Goal: Task Accomplishment & Management: Manage account settings

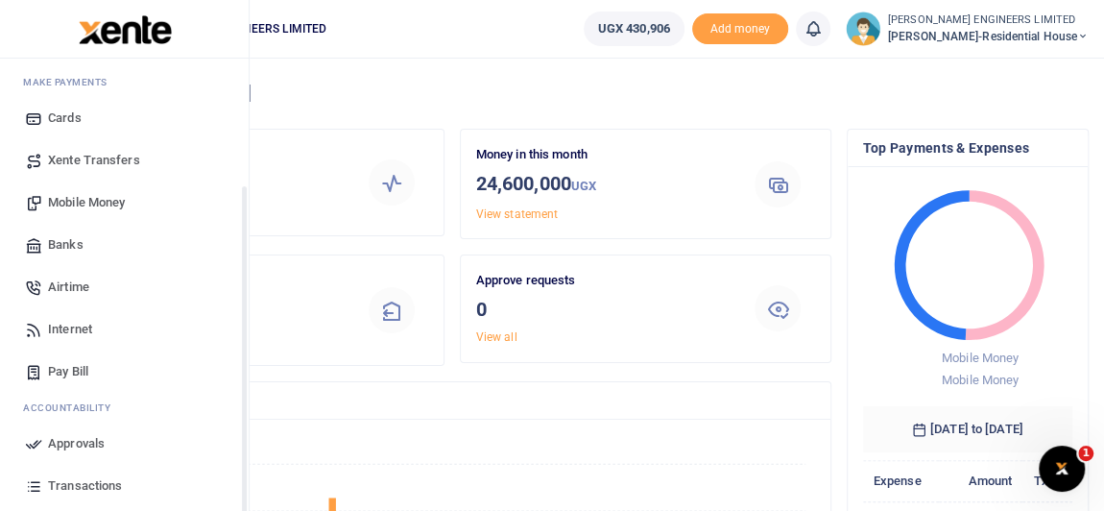
scroll to position [215, 0]
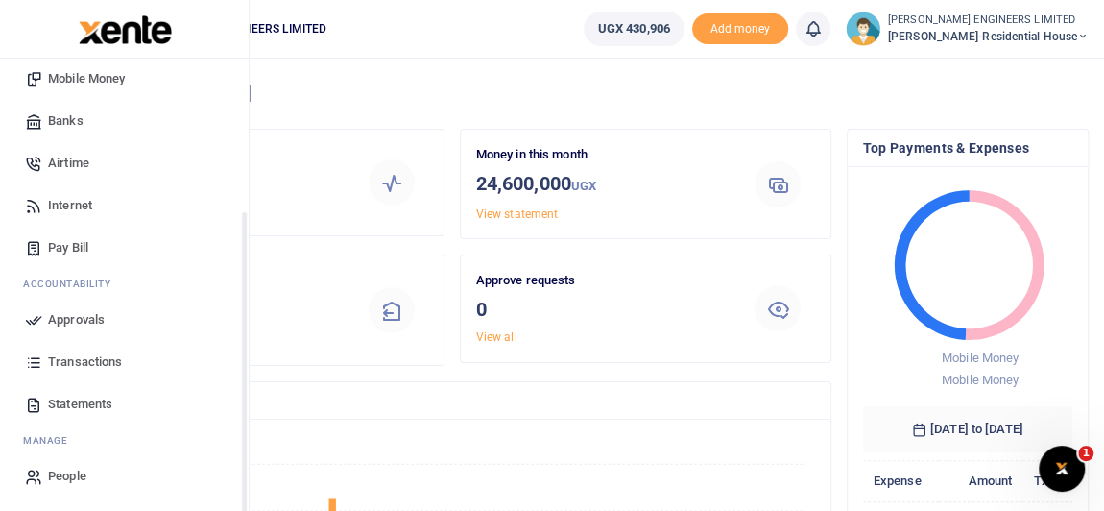
click at [88, 363] on span "Transactions" at bounding box center [85, 361] width 74 height 19
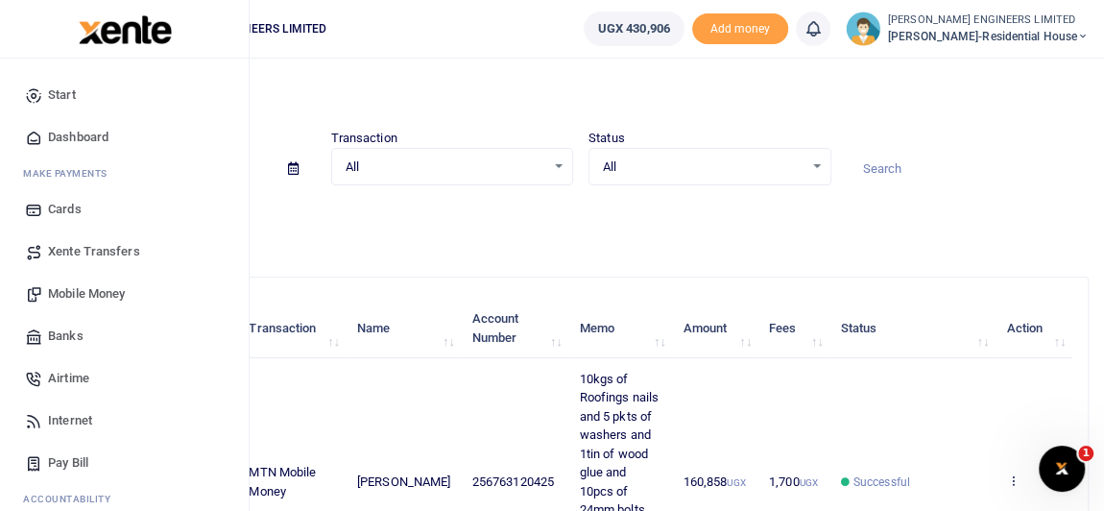
click at [95, 291] on span "Mobile Money" at bounding box center [86, 293] width 77 height 19
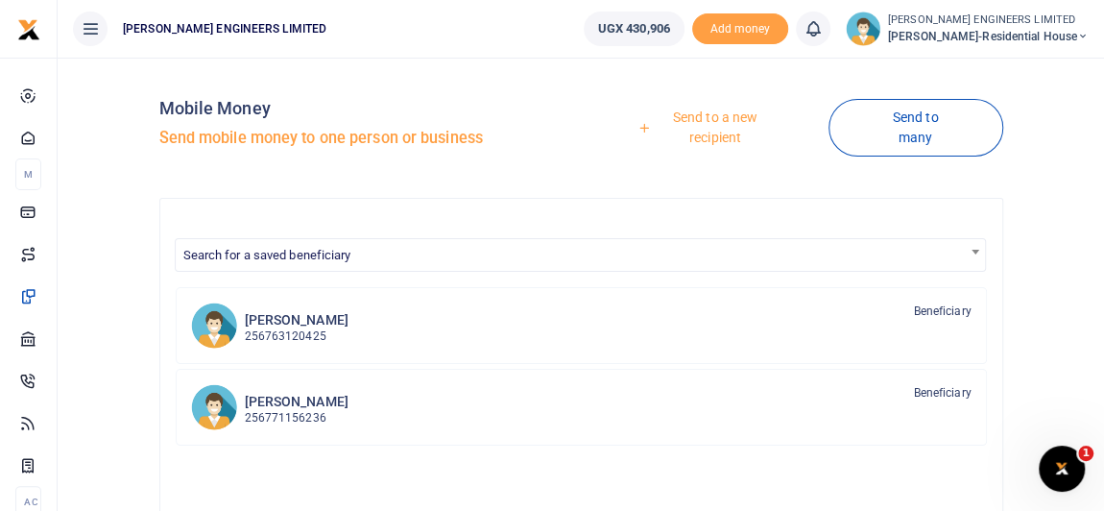
click at [715, 113] on link "Send to a new recipient" at bounding box center [708, 127] width 240 height 55
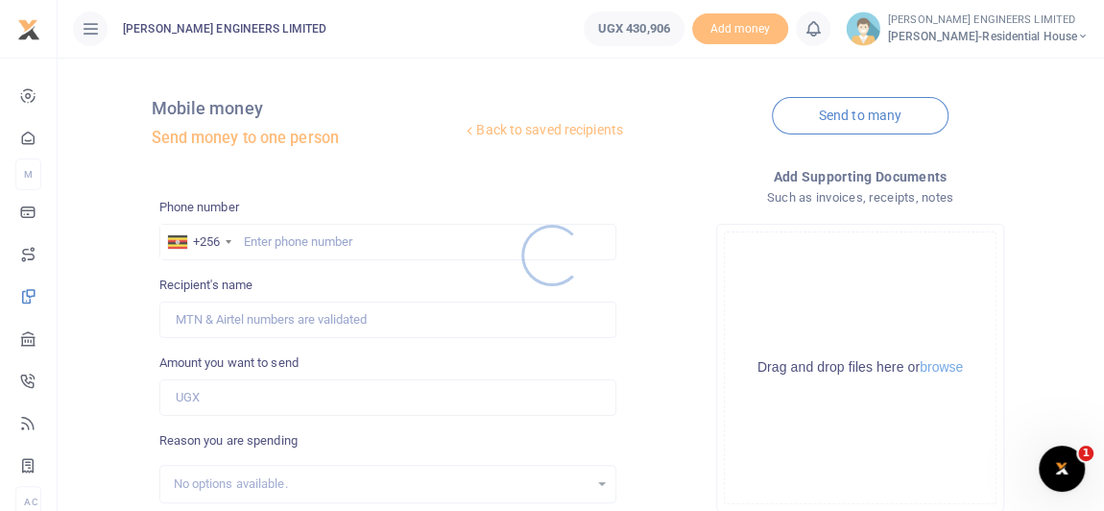
click at [308, 244] on div at bounding box center [552, 255] width 1104 height 511
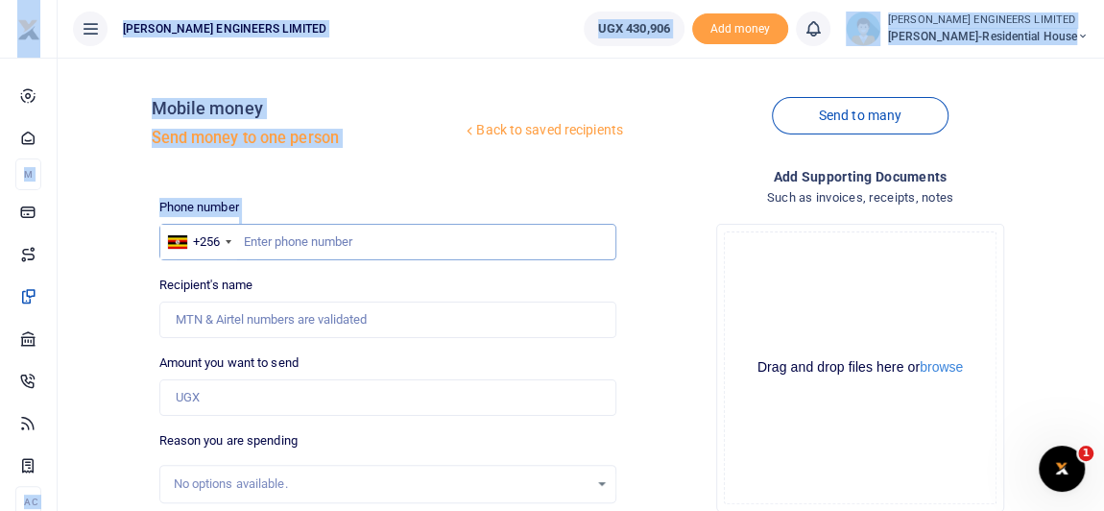
click at [325, 250] on input "text" at bounding box center [387, 242] width 457 height 36
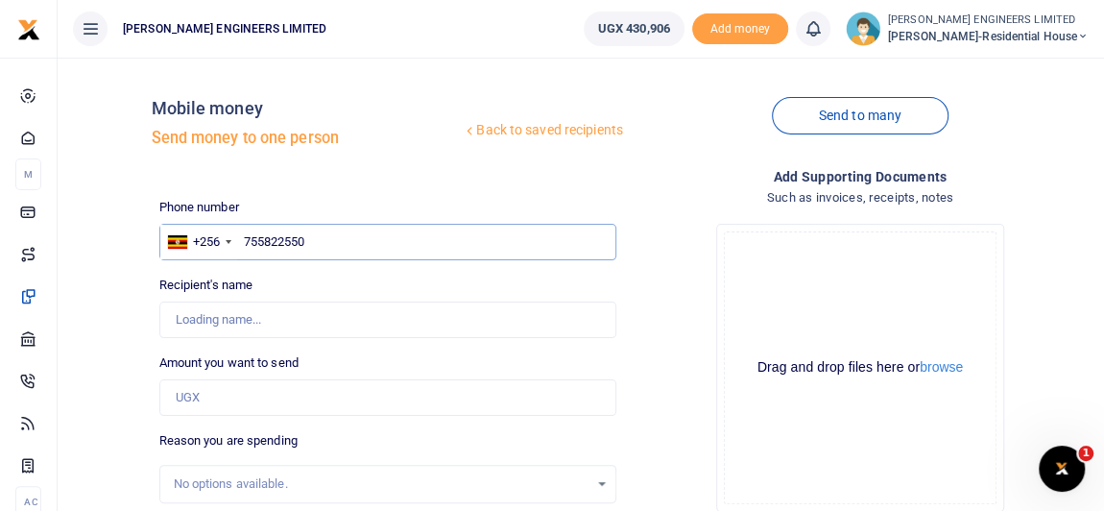
type input "755822550"
click at [206, 397] on input "Amount you want to send" at bounding box center [387, 397] width 457 height 36
type input "Abubakari Nsereko"
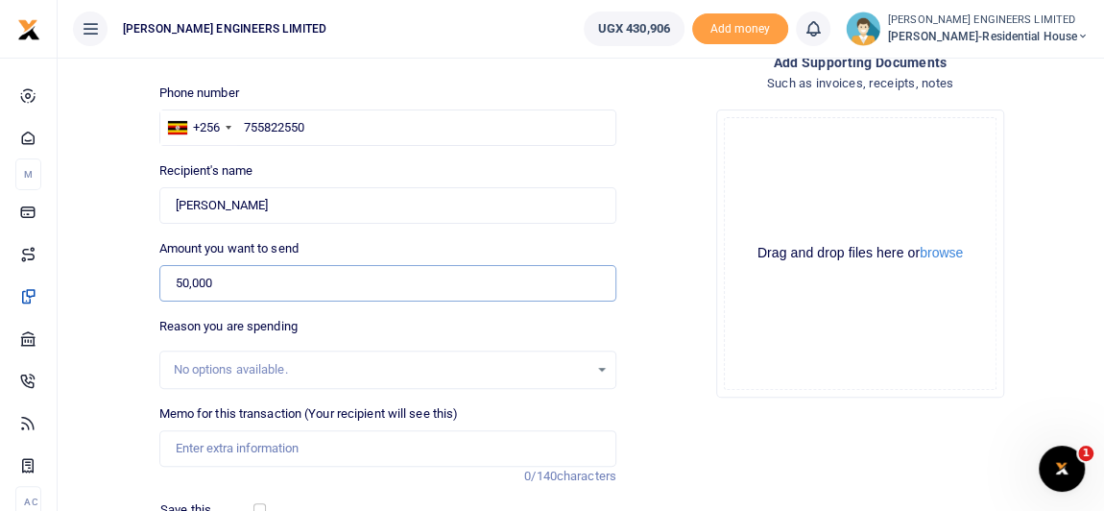
scroll to position [174, 0]
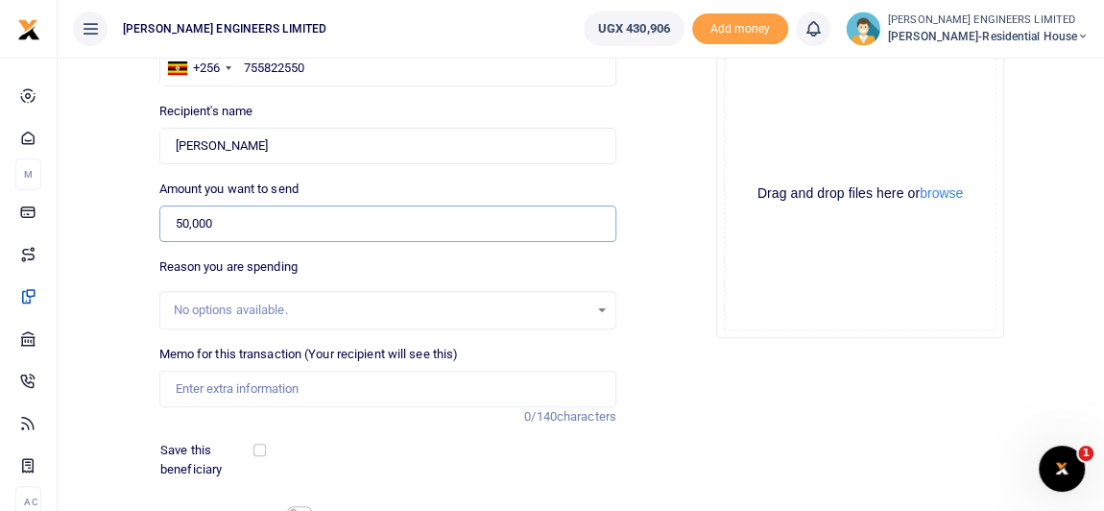
type input "50,000"
drag, startPoint x: 213, startPoint y: 394, endPoint x: 226, endPoint y: 402, distance: 14.6
click at [213, 394] on input "Memo for this transaction (Your recipient will see this)" at bounding box center [387, 388] width 457 height 36
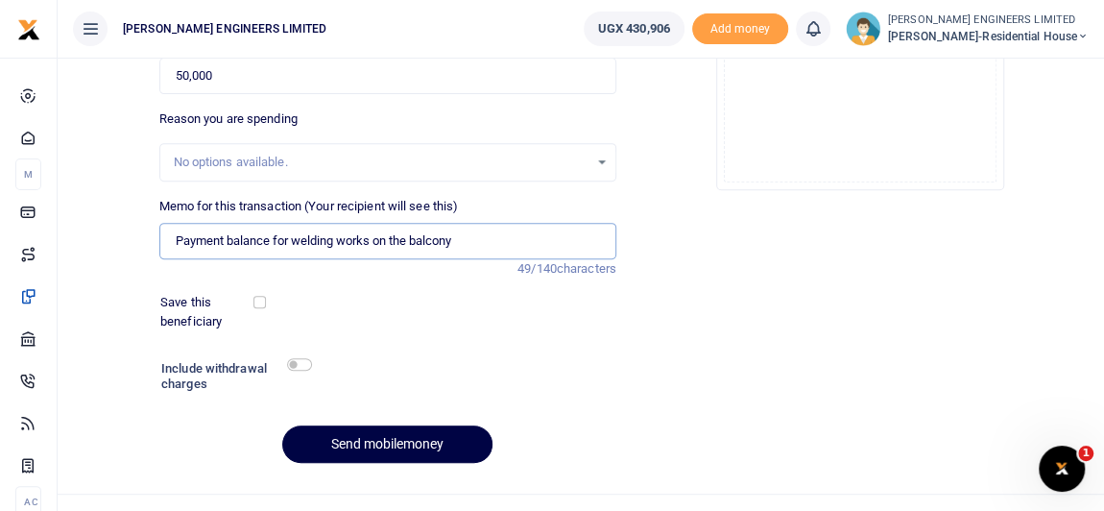
scroll to position [348, 0]
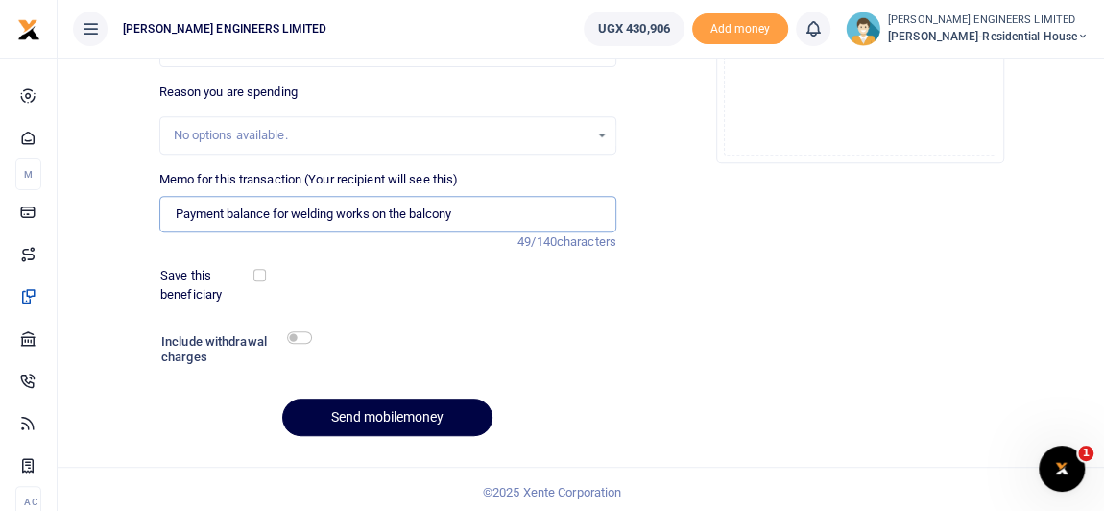
type input "Payment balance for welding works on the balcony"
click at [303, 339] on input "checkbox" at bounding box center [299, 337] width 25 height 12
checkbox input "true"
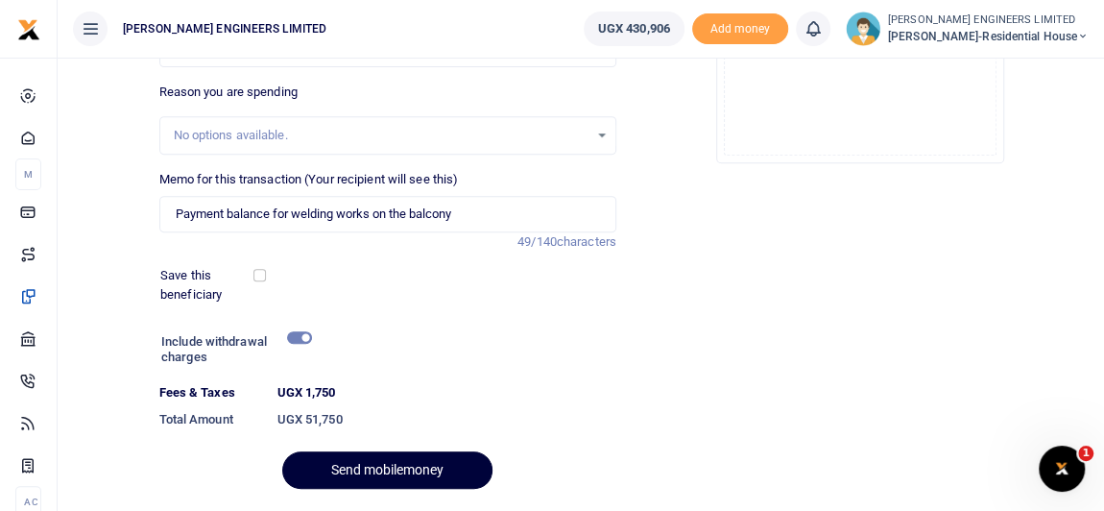
click at [418, 473] on button "Send mobilemoney" at bounding box center [387, 469] width 210 height 37
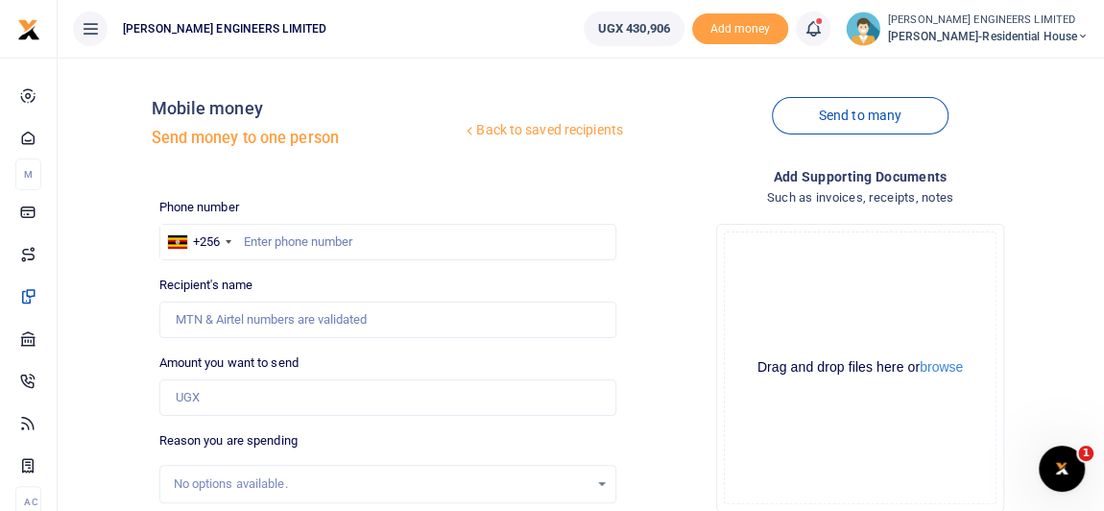
click at [822, 28] on icon at bounding box center [812, 28] width 19 height 21
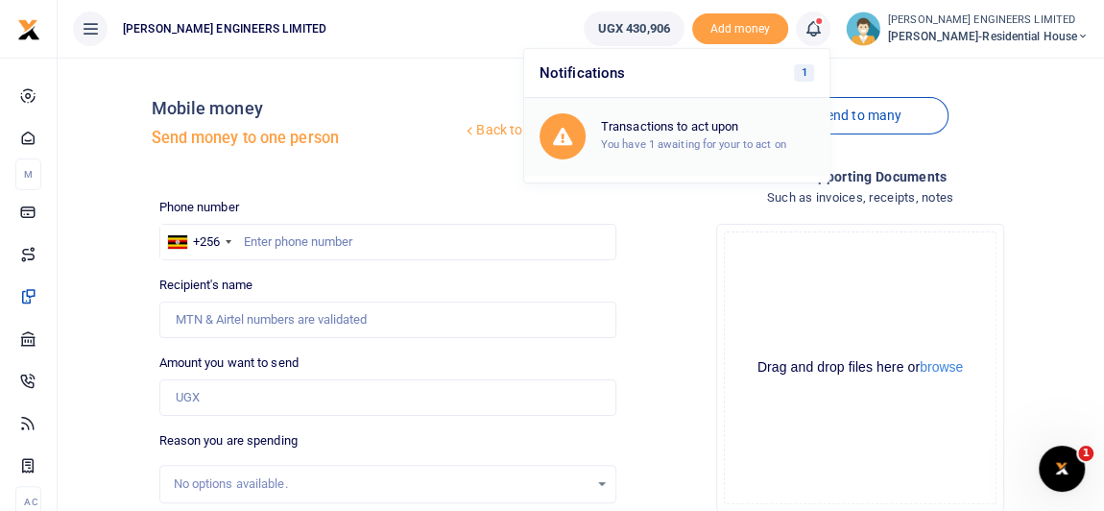
click at [708, 137] on small "You have 1 awaiting for your to act on" at bounding box center [693, 143] width 185 height 13
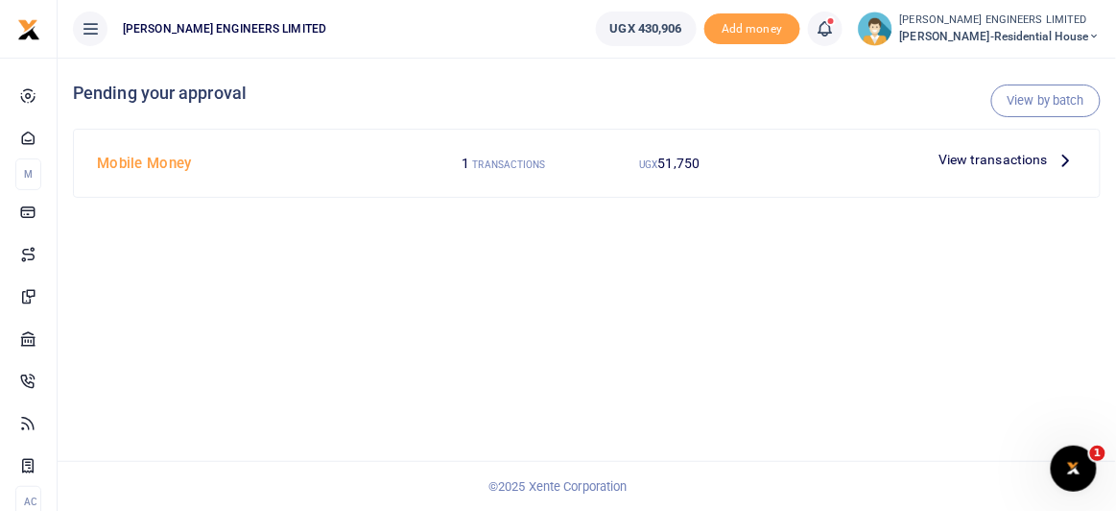
click at [1026, 159] on span "View transactions" at bounding box center [993, 159] width 109 height 21
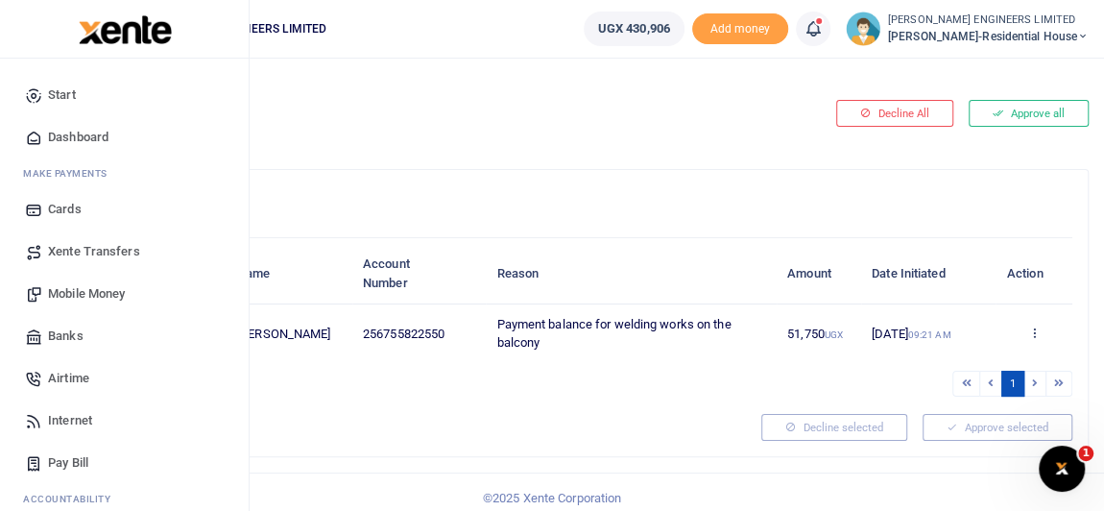
click at [79, 292] on span "Mobile Money" at bounding box center [86, 293] width 77 height 19
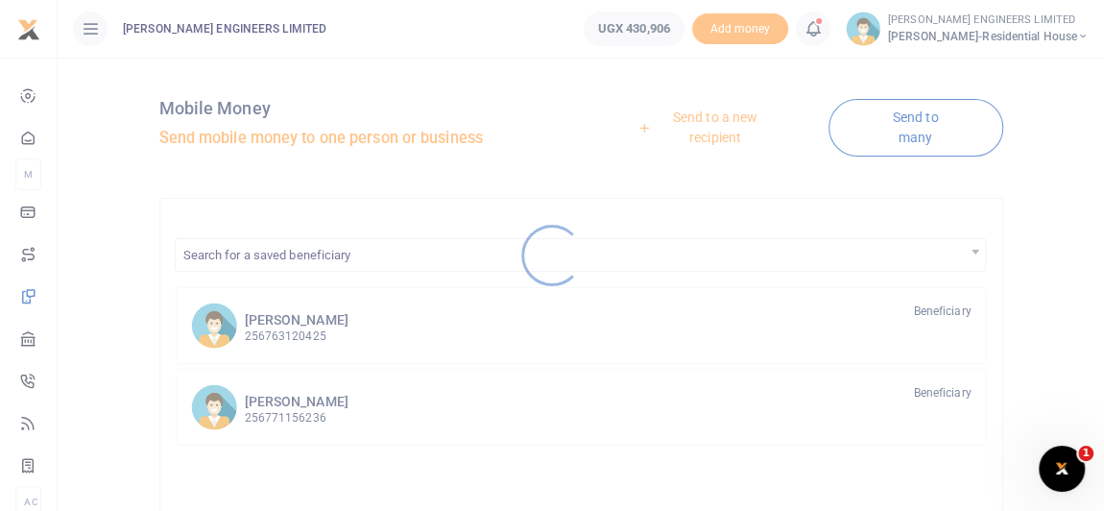
click at [297, 335] on div at bounding box center [552, 255] width 1104 height 511
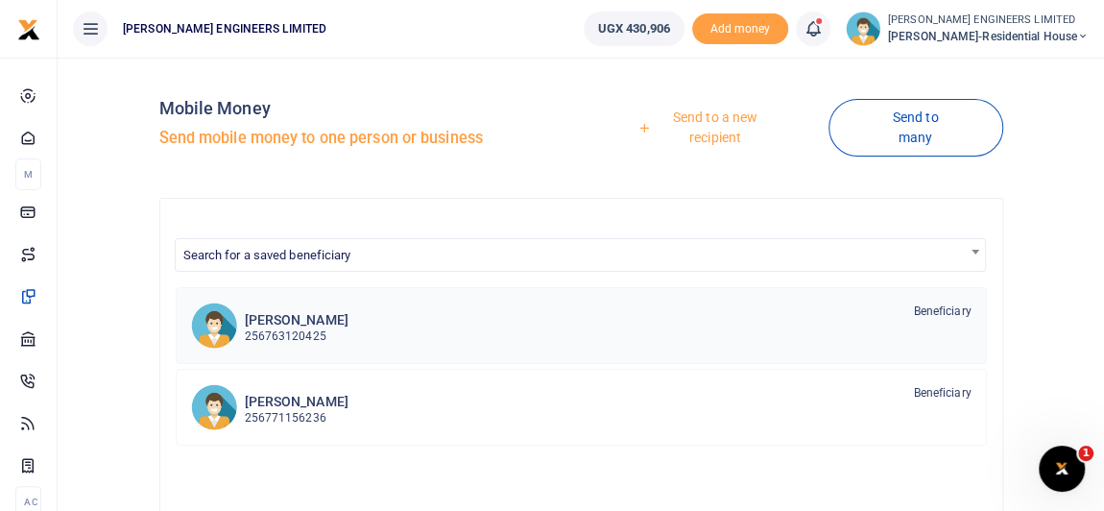
click at [313, 336] on p "256763120425" at bounding box center [297, 336] width 104 height 18
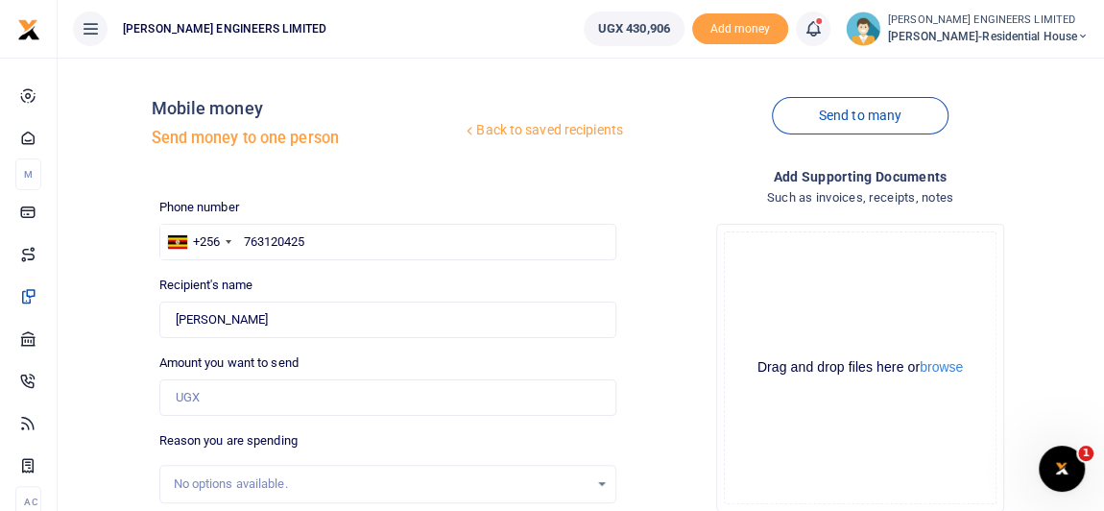
drag, startPoint x: 193, startPoint y: 398, endPoint x: 211, endPoint y: 402, distance: 18.6
click at [193, 401] on div at bounding box center [552, 255] width 1104 height 511
click at [214, 402] on input "Amount you want to send" at bounding box center [387, 397] width 457 height 36
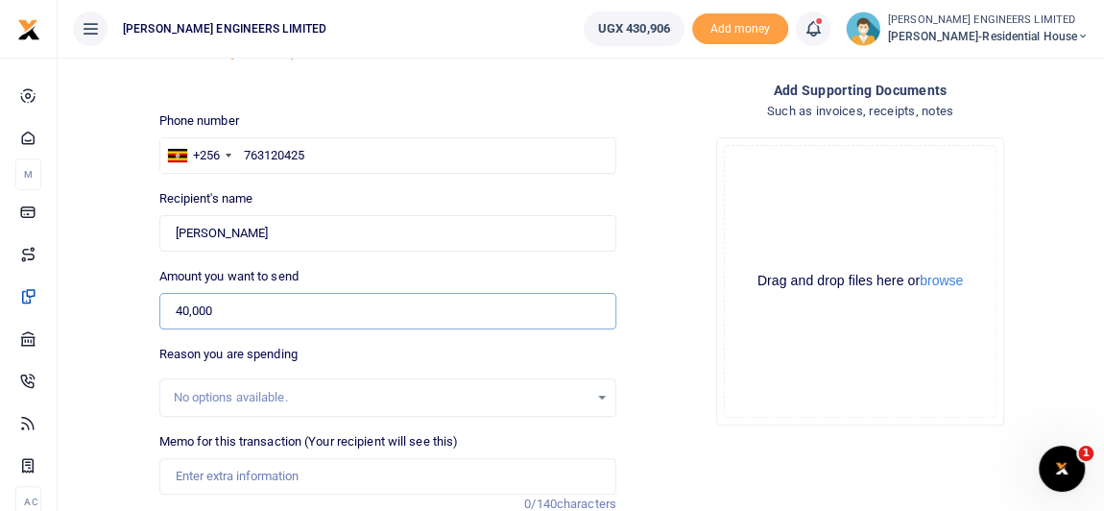
scroll to position [174, 0]
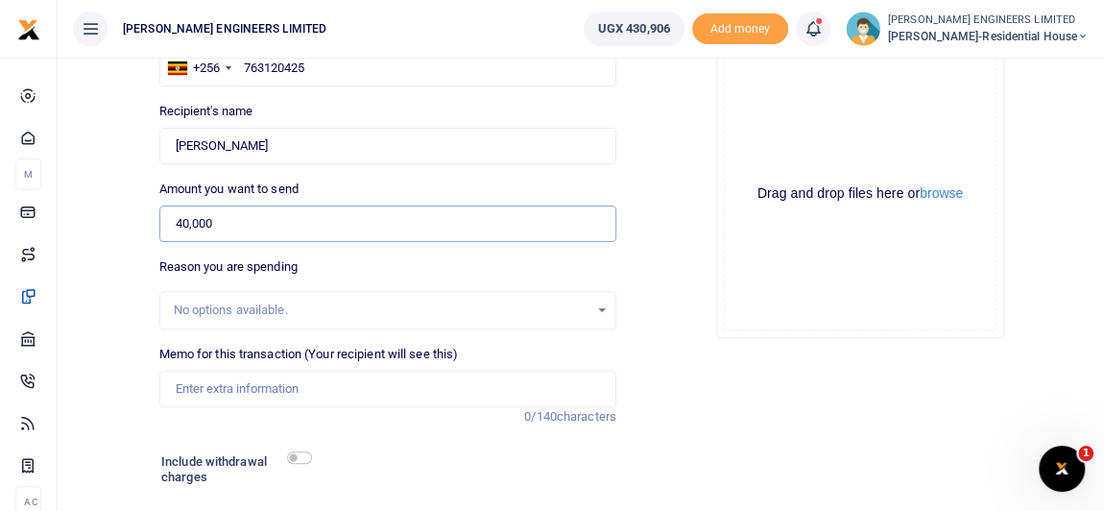
type input "40,000"
drag, startPoint x: 217, startPoint y: 387, endPoint x: 254, endPoint y: 409, distance: 43.5
click at [217, 387] on input "Memo for this transaction (Your recipient will see this)" at bounding box center [387, 388] width 457 height 36
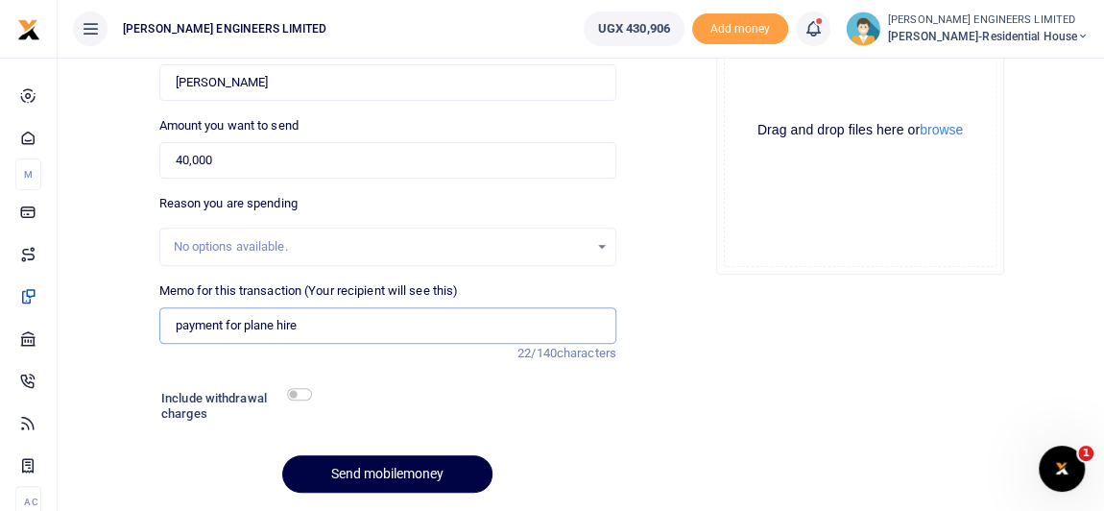
scroll to position [261, 0]
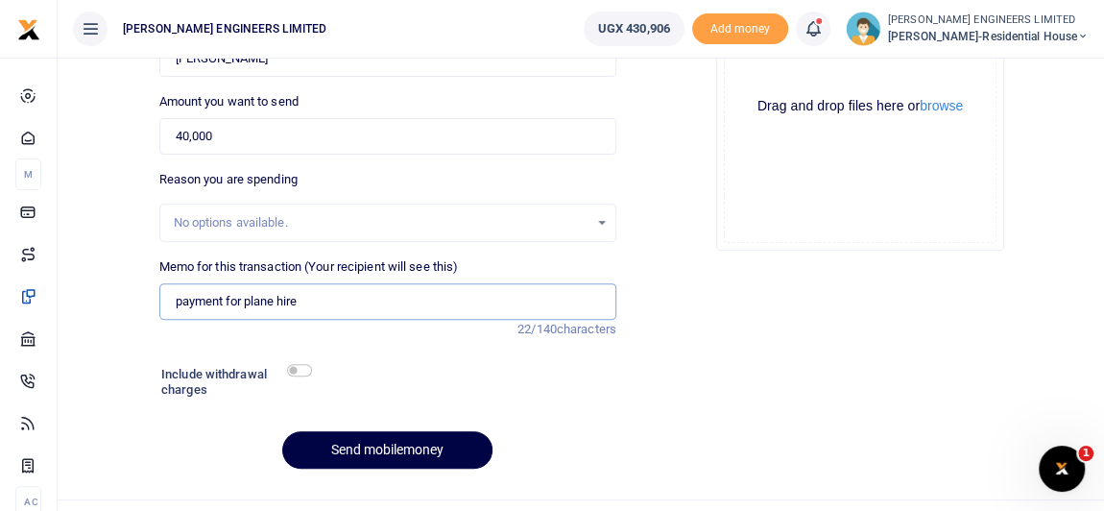
type input "payment for plane hire"
click at [302, 368] on input "checkbox" at bounding box center [299, 370] width 25 height 12
checkbox input "true"
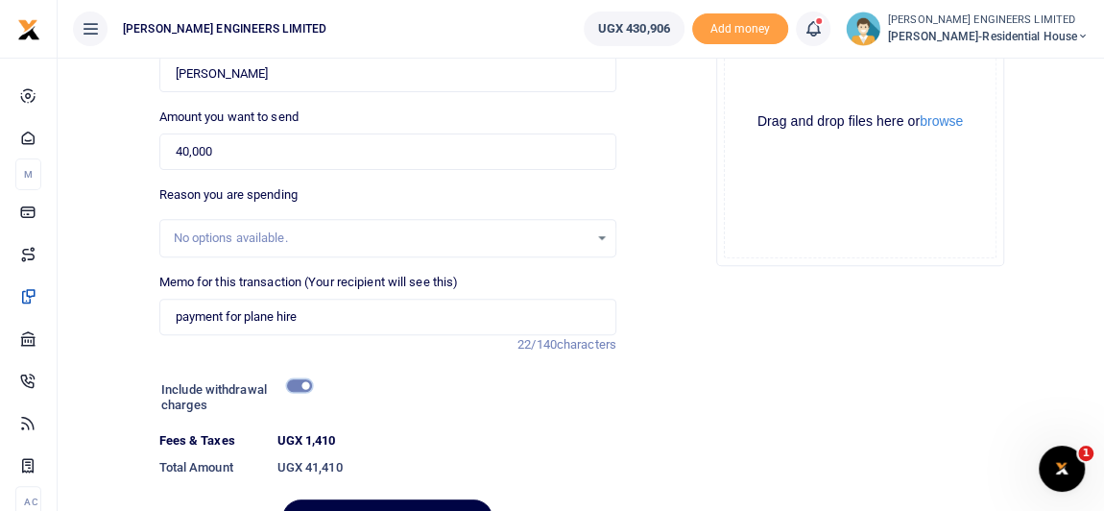
scroll to position [263, 0]
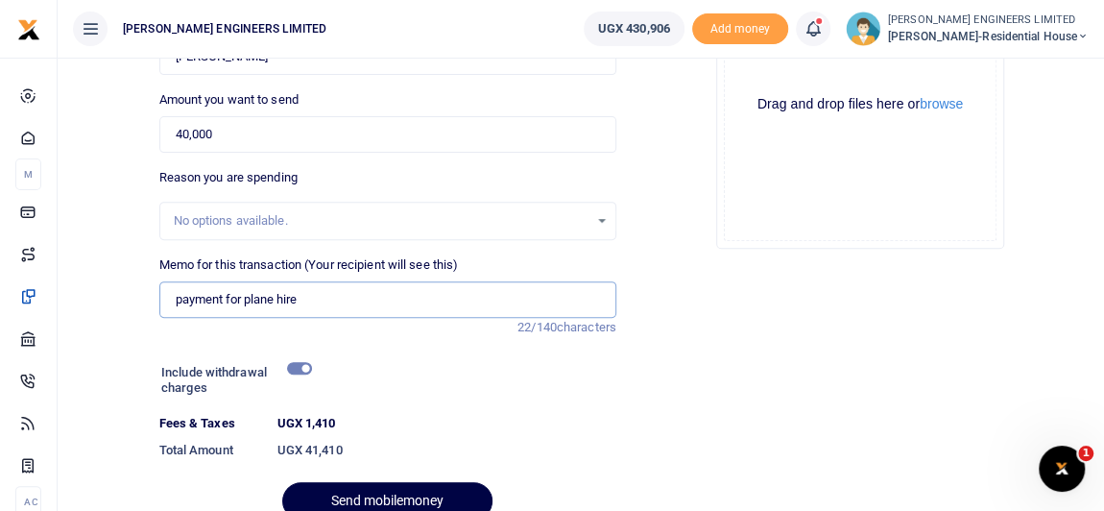
click at [273, 302] on input "payment for plane hire" at bounding box center [387, 299] width 457 height 36
type input "payment for planer hire"
click at [391, 498] on div at bounding box center [395, 499] width 23 height 23
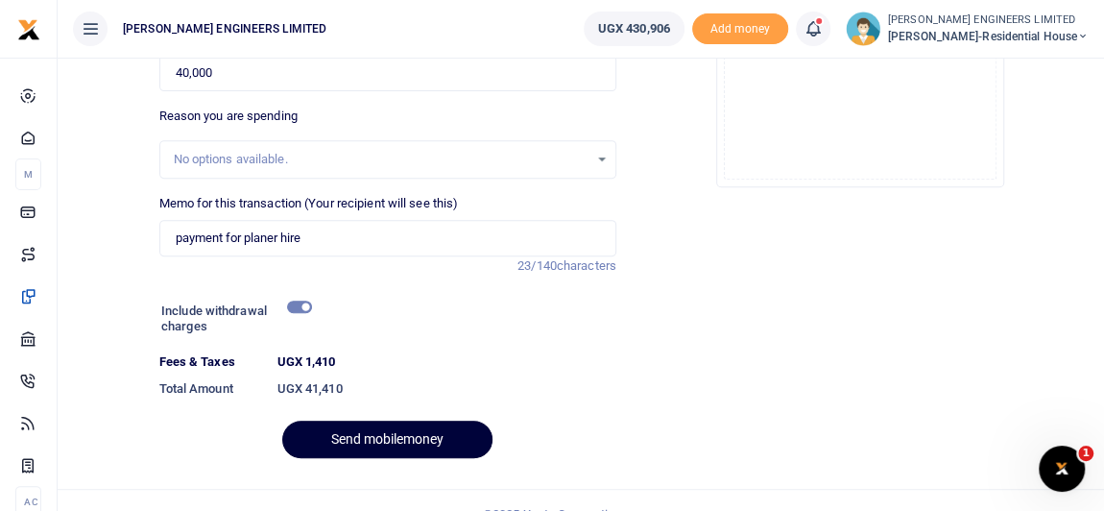
scroll to position [350, 0]
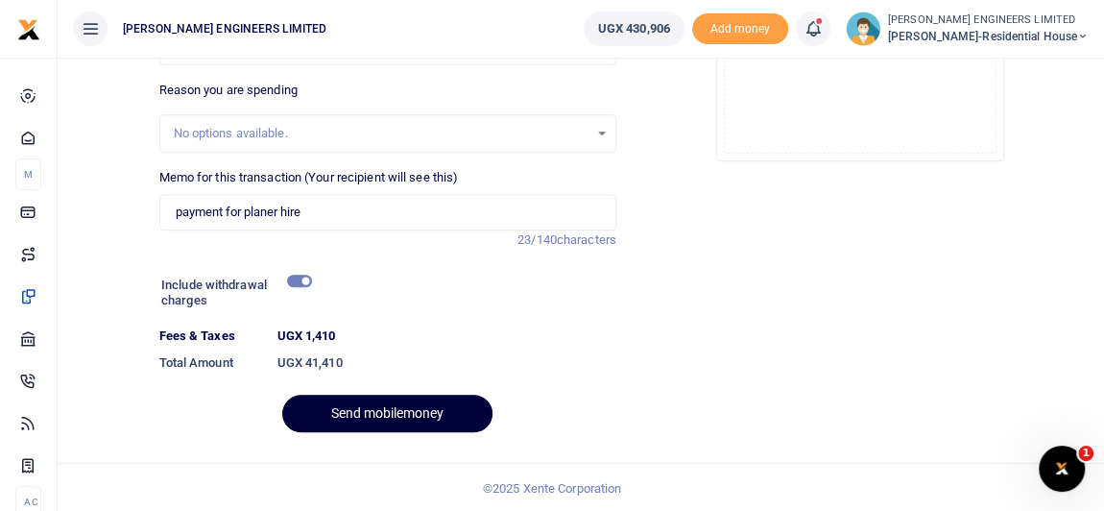
click at [405, 409] on button "Send mobilemoney" at bounding box center [387, 412] width 210 height 37
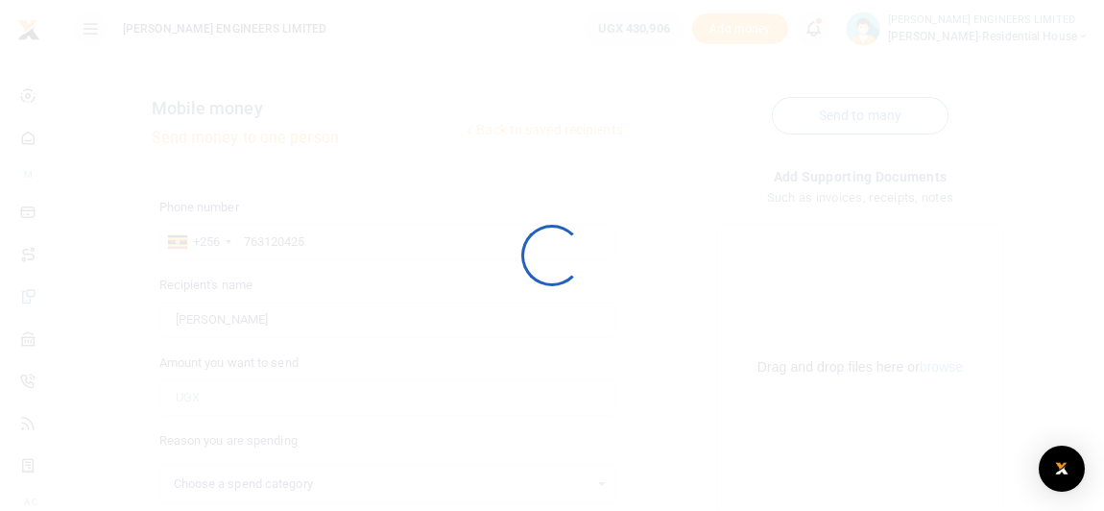
select select
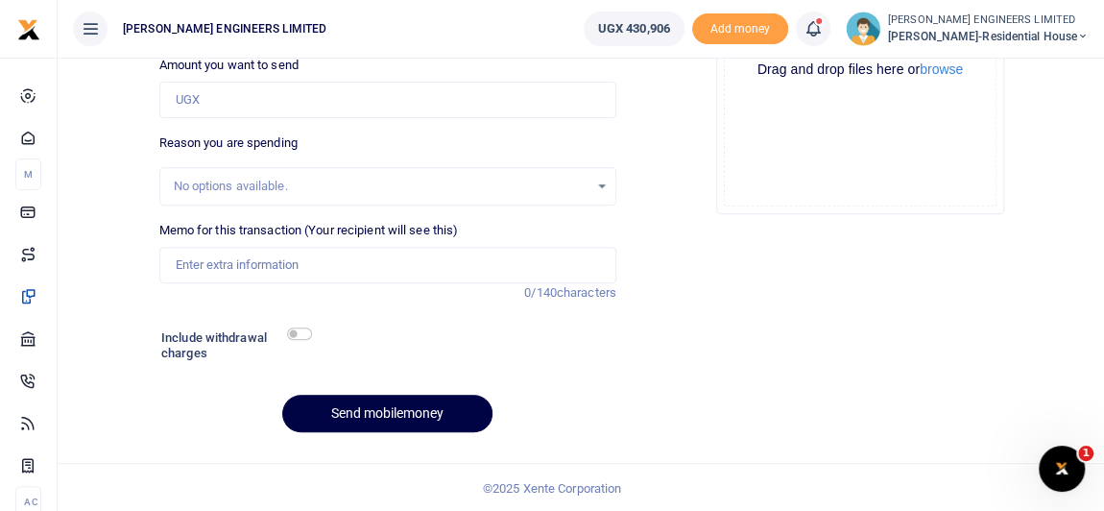
click at [822, 36] on icon at bounding box center [812, 28] width 19 height 21
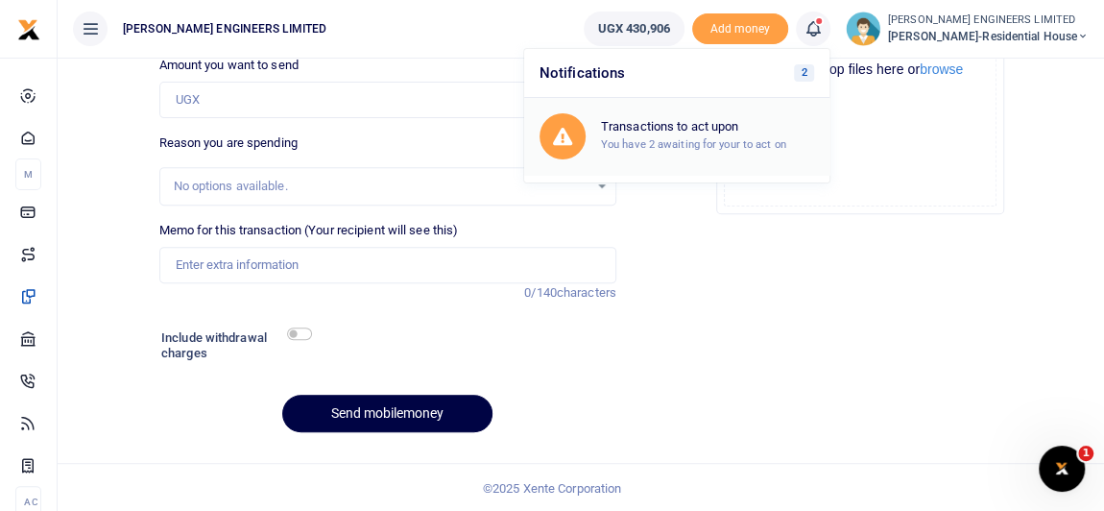
click at [726, 127] on h6 "Transactions to act upon" at bounding box center [707, 126] width 213 height 15
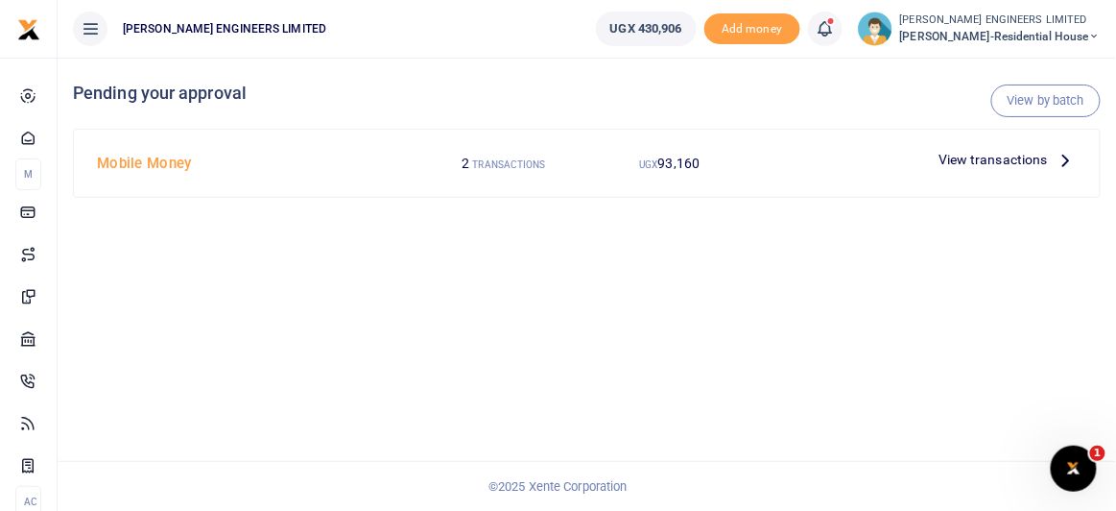
click at [1033, 157] on span "View transactions" at bounding box center [993, 159] width 109 height 21
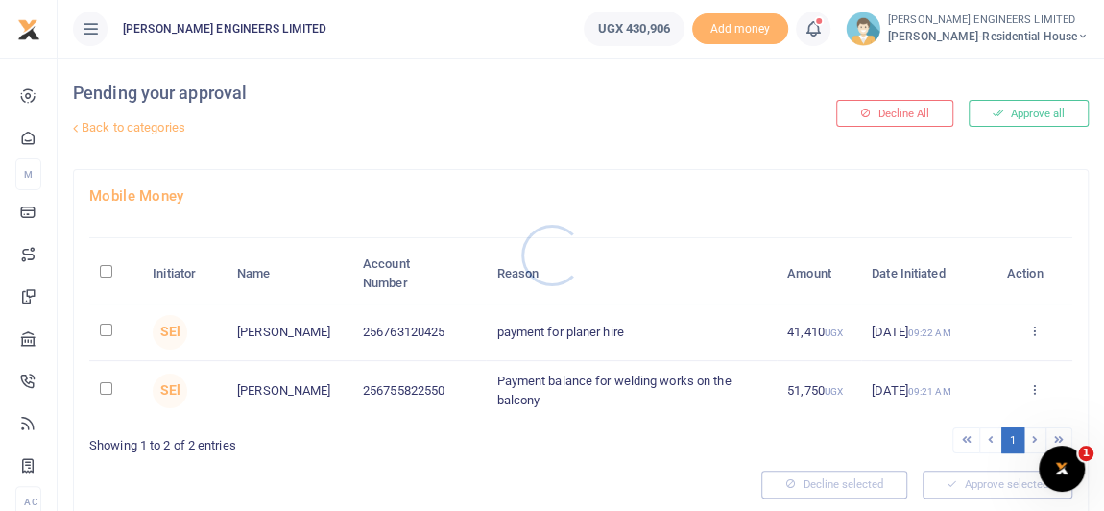
click at [105, 331] on div at bounding box center [552, 255] width 1104 height 511
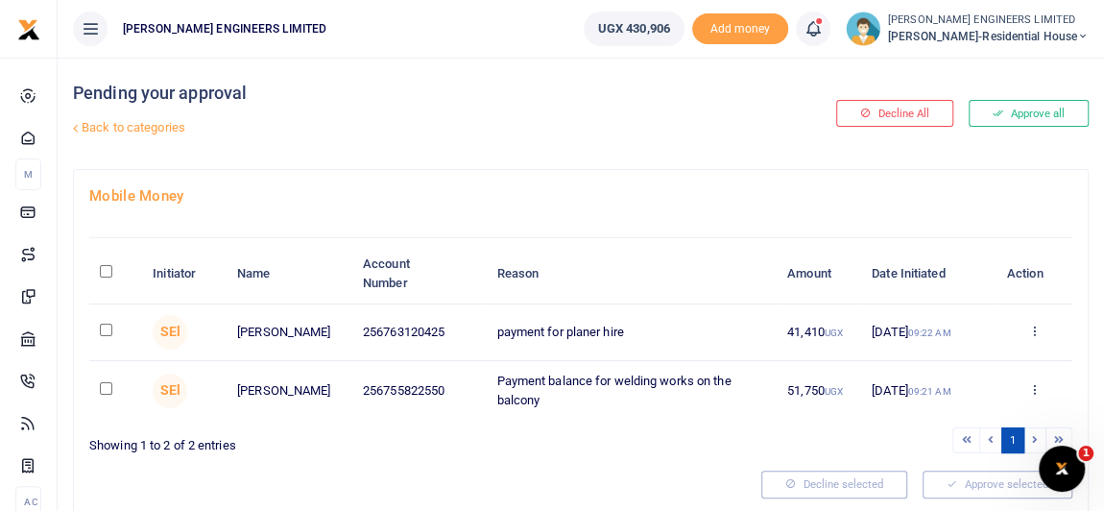
click at [106, 331] on input "checkbox" at bounding box center [106, 329] width 12 height 12
checkbox input "true"
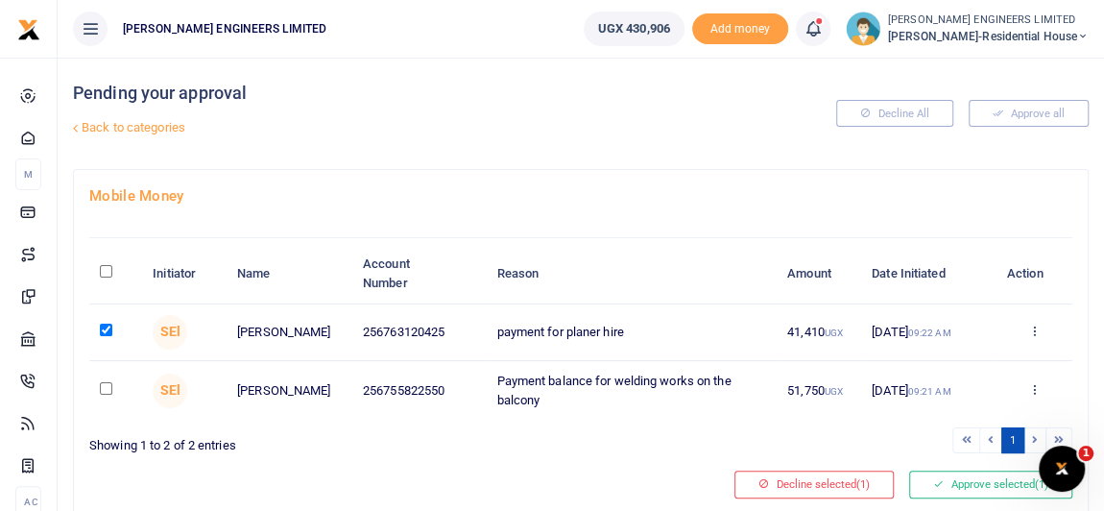
click at [106, 392] on input "checkbox" at bounding box center [106, 388] width 12 height 12
checkbox input "true"
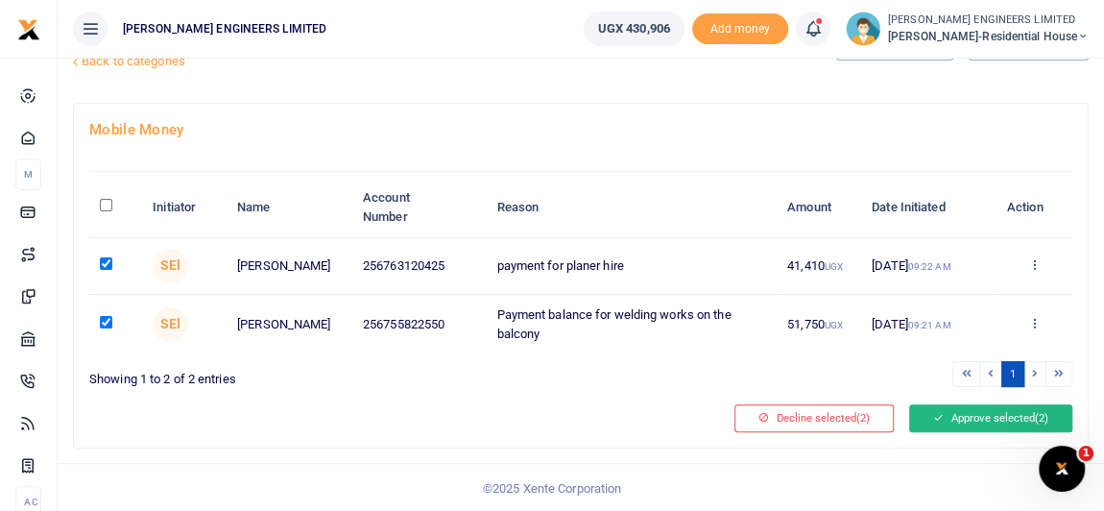
click at [956, 419] on button "Approve selected (2)" at bounding box center [990, 417] width 163 height 27
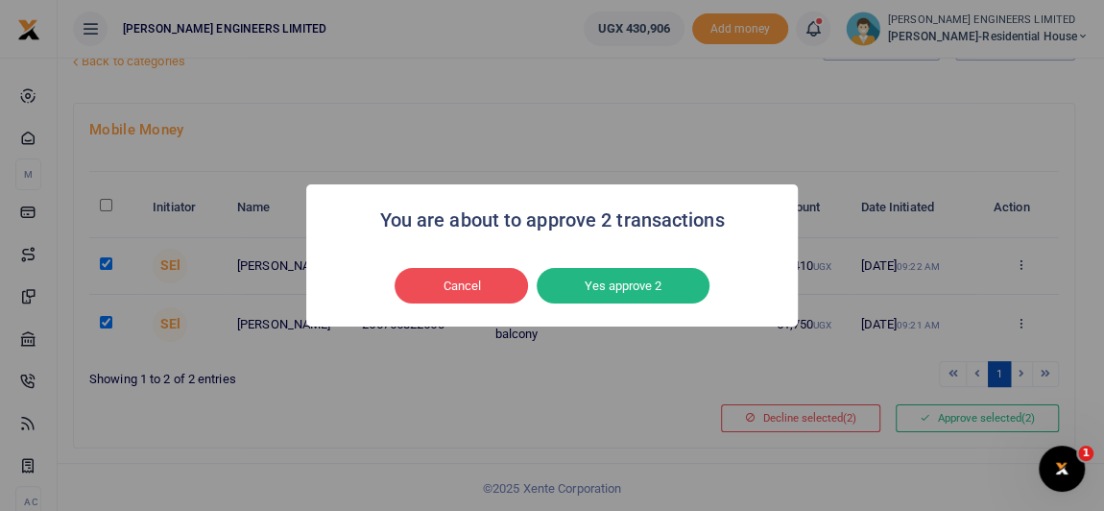
scroll to position [48, 0]
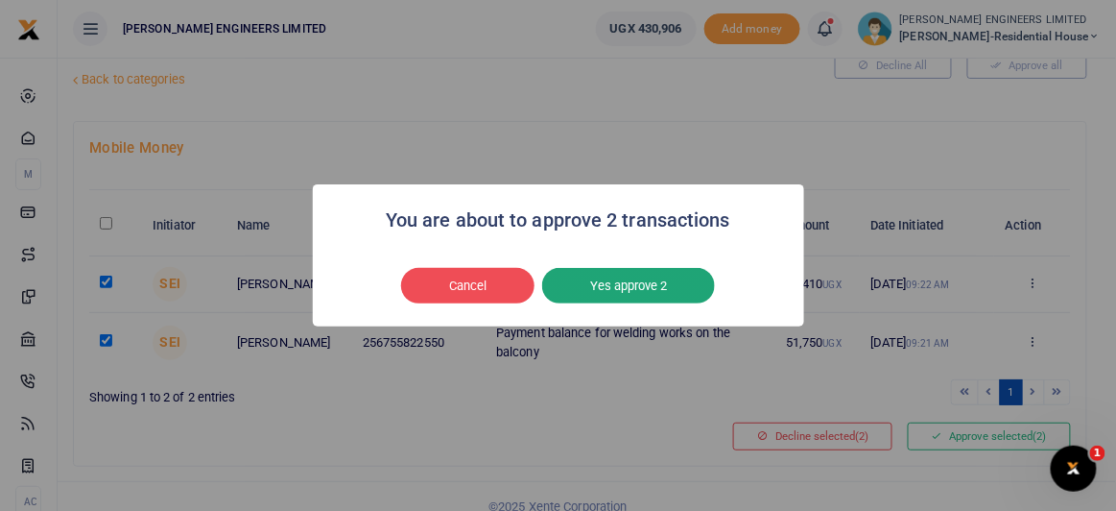
click at [634, 287] on button "Yes approve 2" at bounding box center [628, 286] width 173 height 36
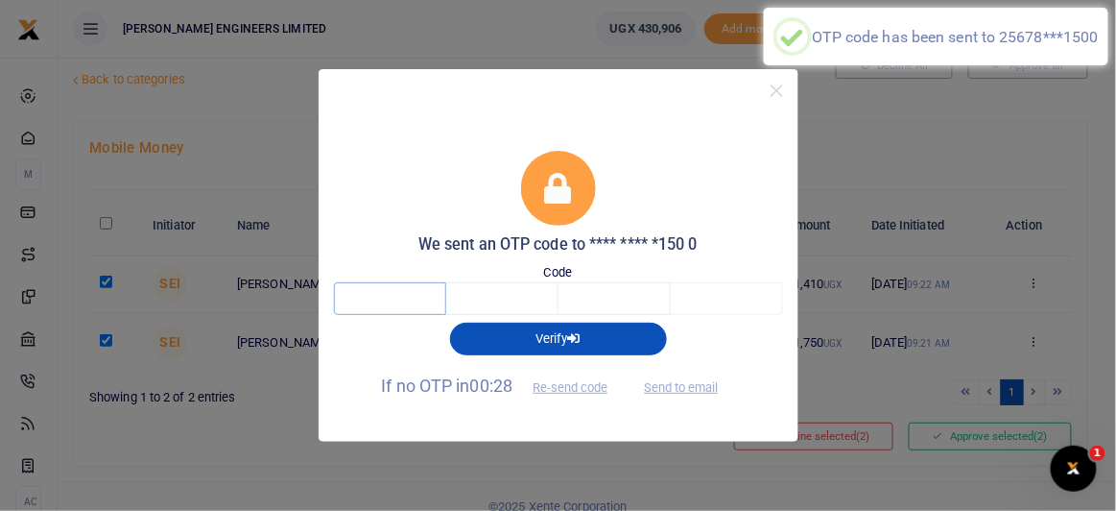
click at [395, 296] on input "text" at bounding box center [390, 298] width 112 height 33
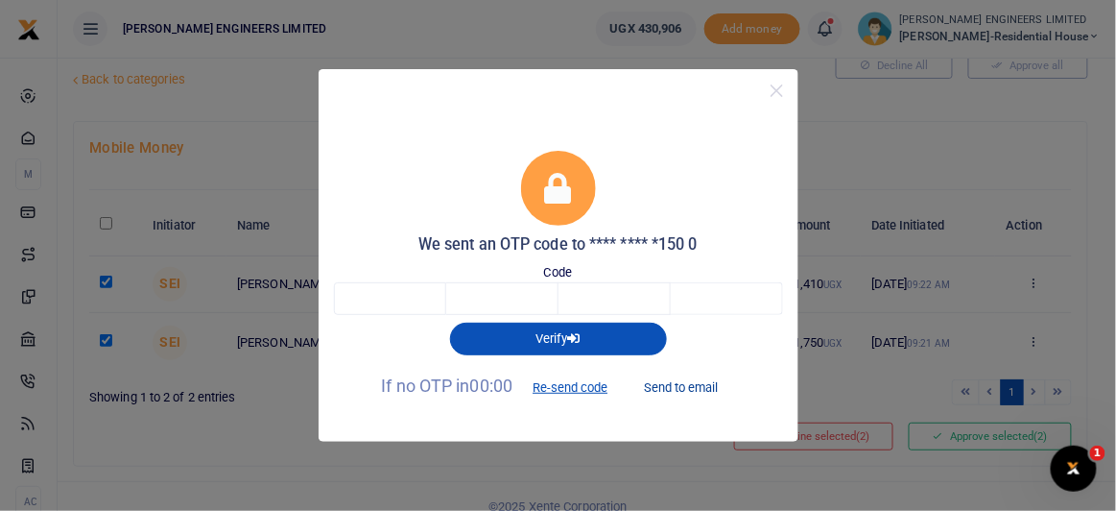
click at [694, 385] on button "Send to email" at bounding box center [681, 386] width 107 height 33
click at [393, 300] on input "text" at bounding box center [390, 298] width 112 height 33
type input "7"
type input "8"
type input "7"
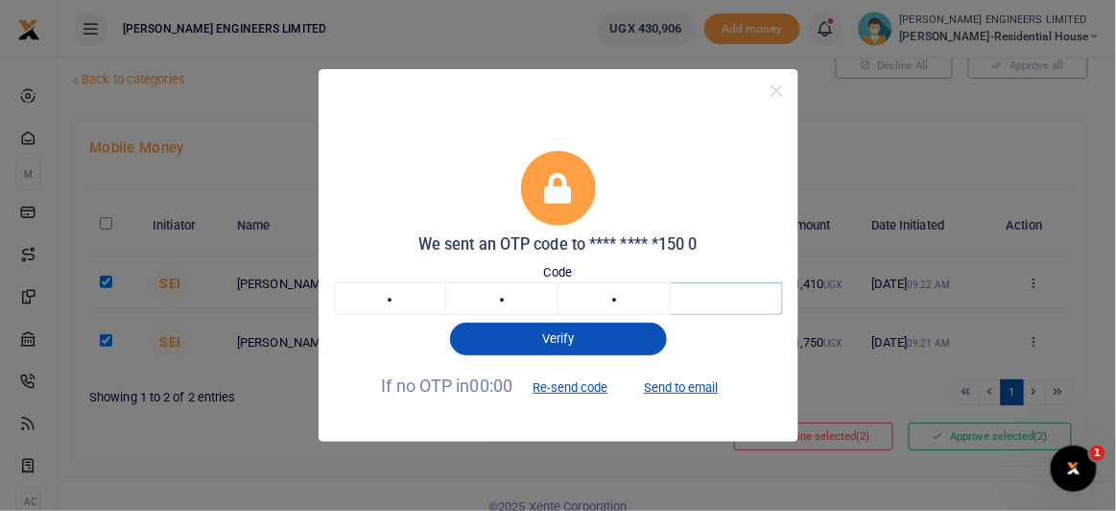
type input "5"
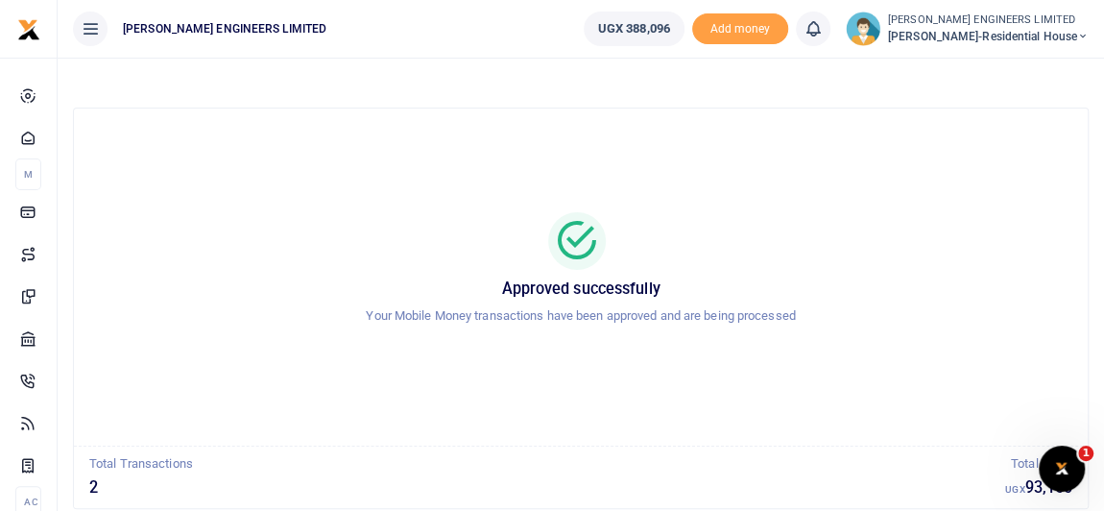
click at [1080, 36] on icon at bounding box center [1083, 36] width 12 height 13
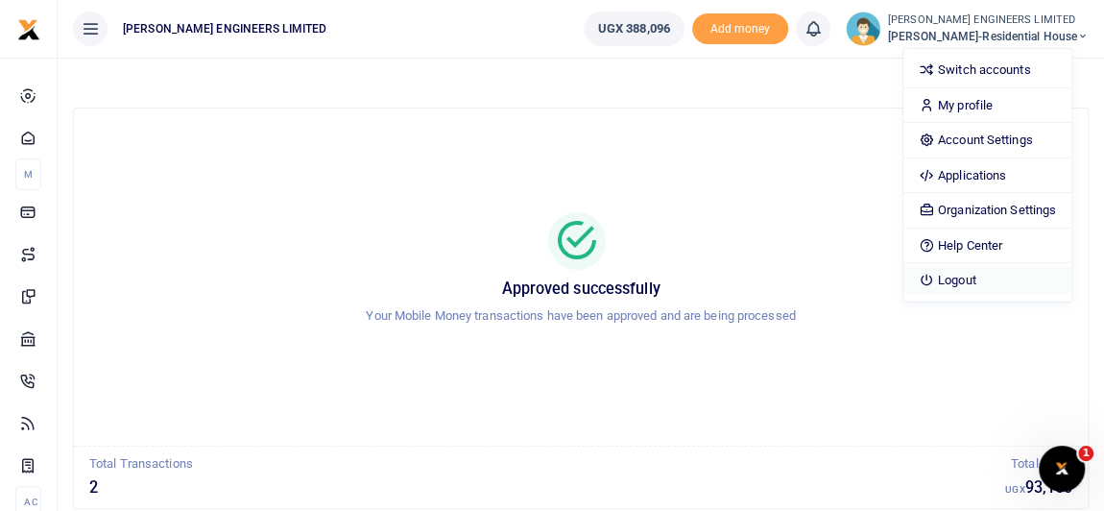
click at [980, 282] on link "Logout" at bounding box center [987, 280] width 168 height 27
